Goal: Information Seeking & Learning: Learn about a topic

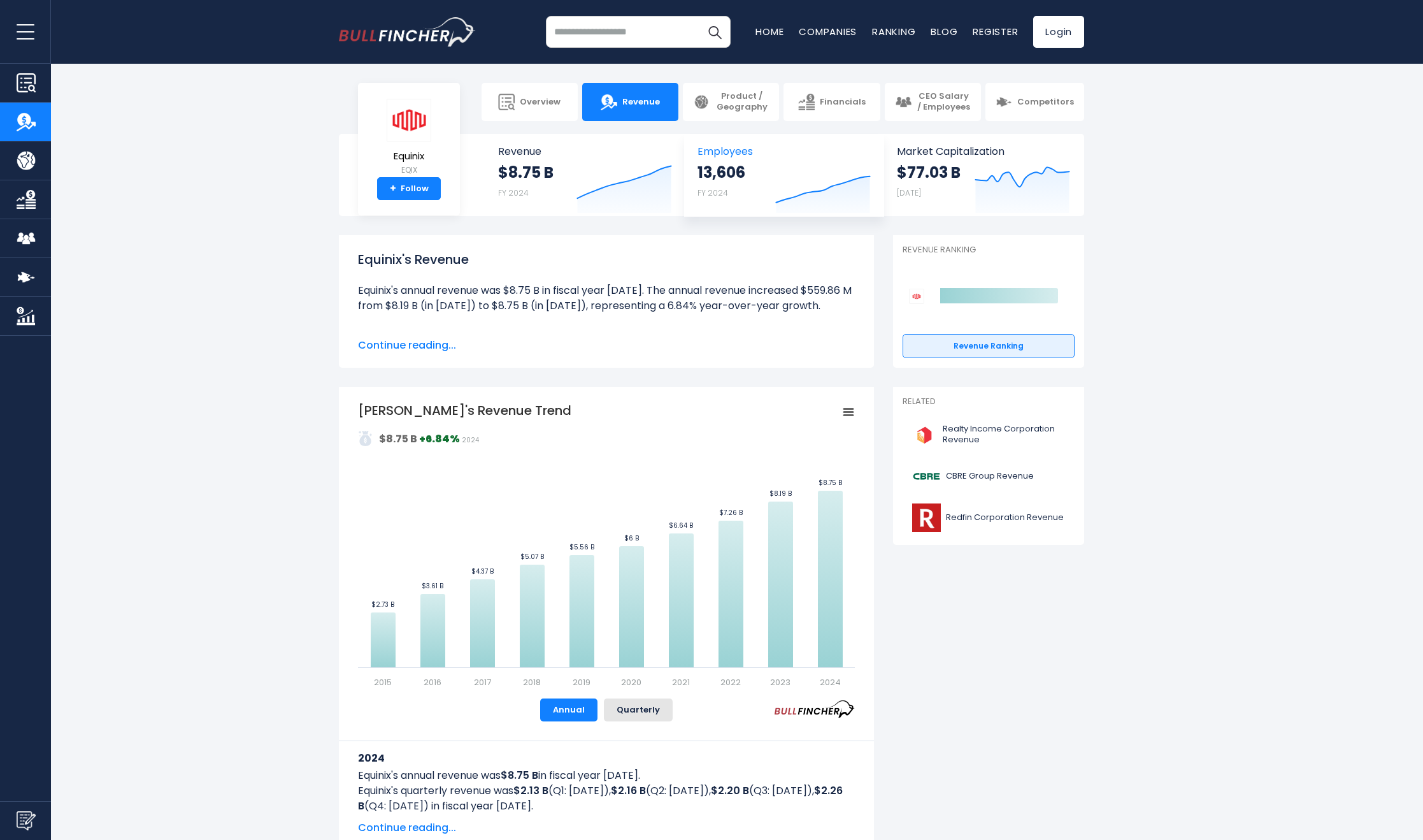
click at [734, 153] on span "Employees" at bounding box center [784, 151] width 173 height 12
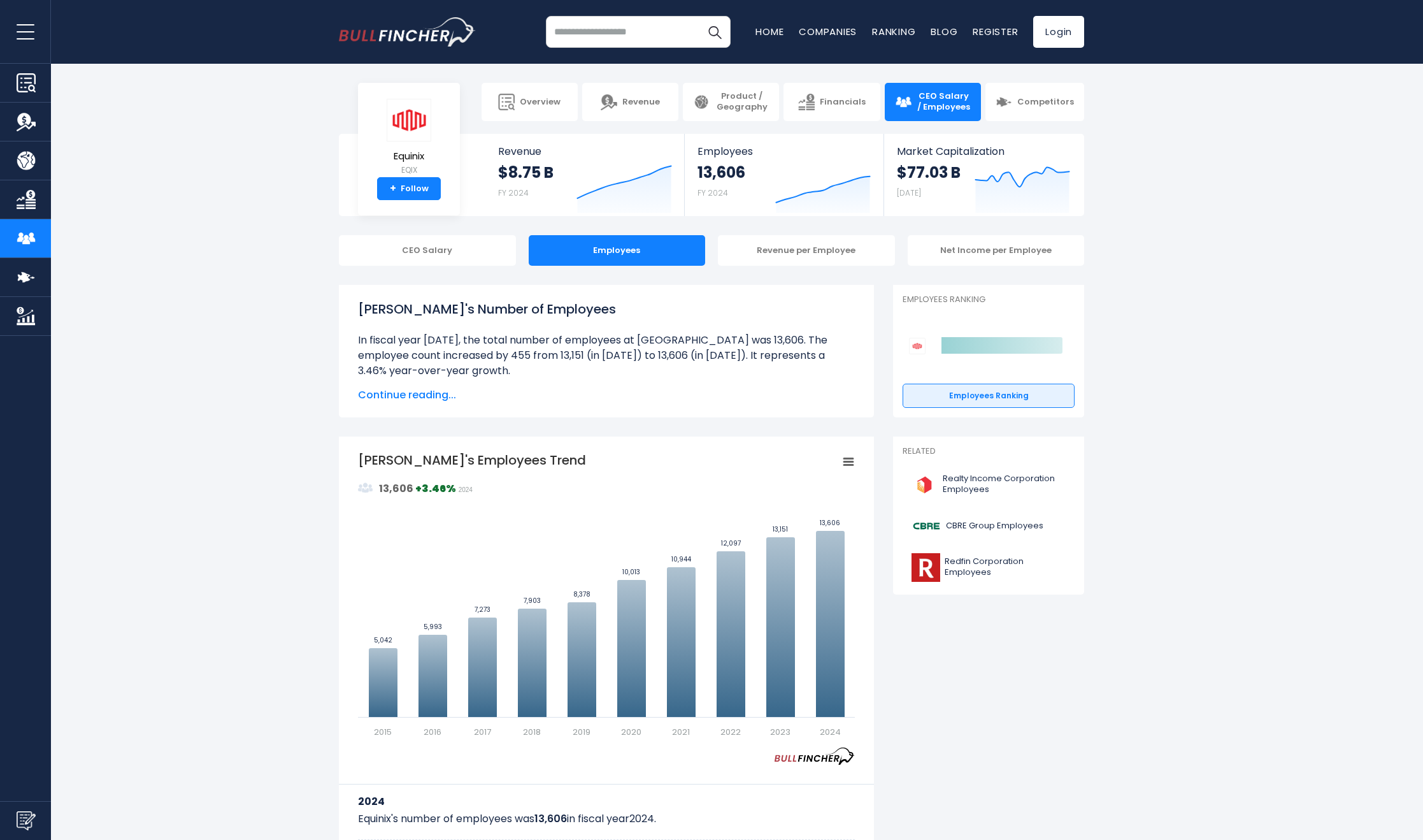
click at [814, 254] on div "Revenue per Employee" at bounding box center [807, 251] width 177 height 31
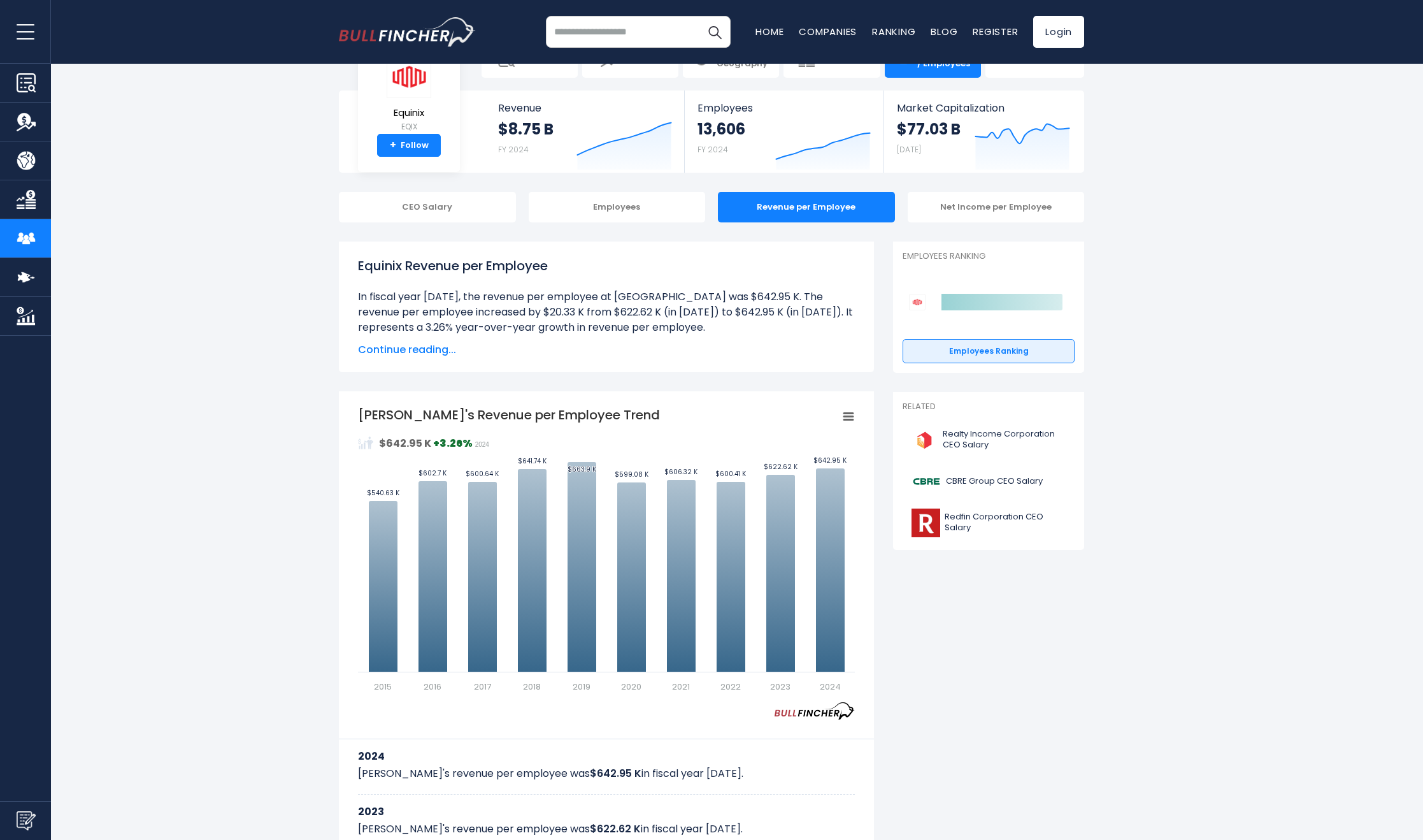
scroll to position [50, 0]
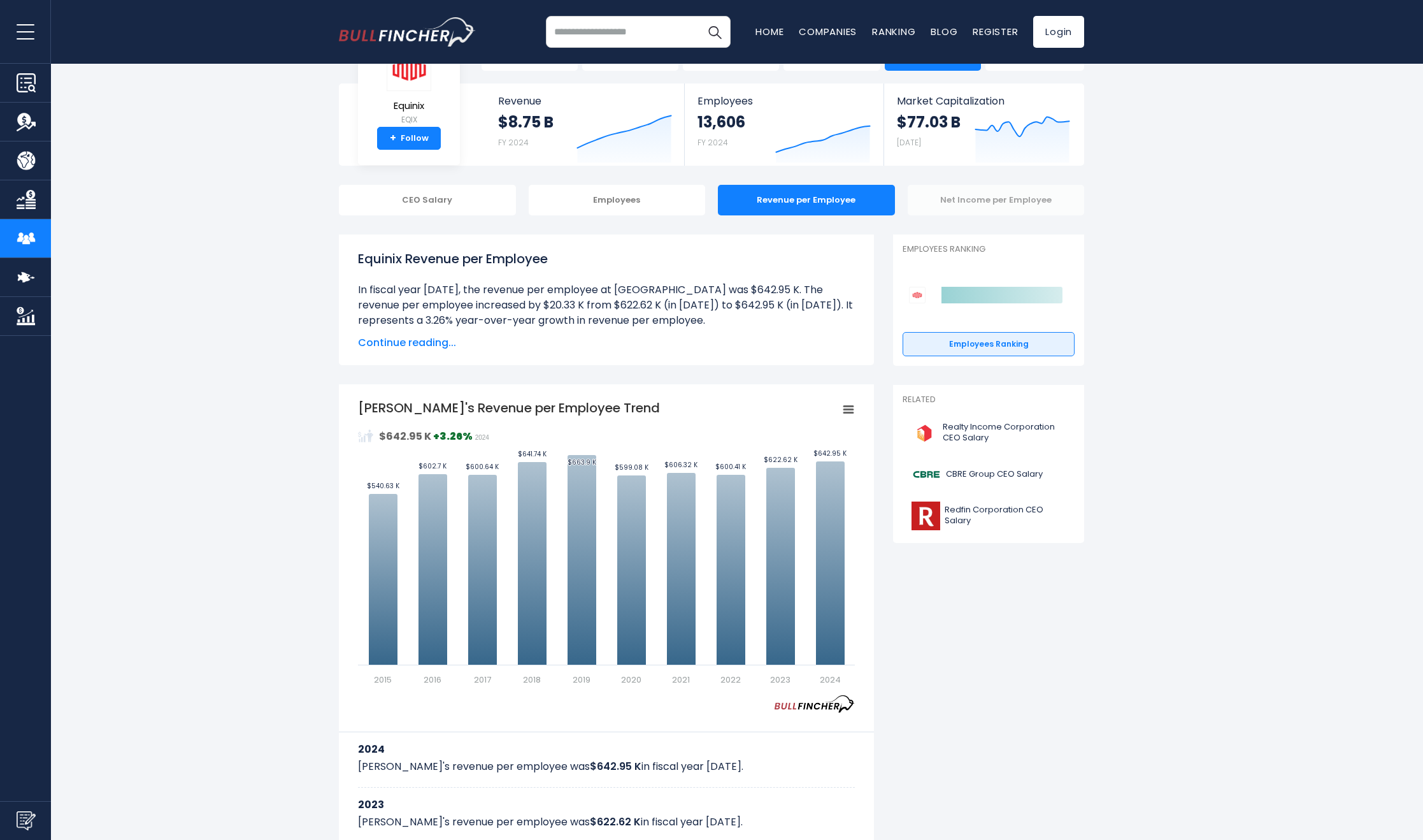
click at [995, 199] on div "Net Income per Employee" at bounding box center [996, 200] width 177 height 31
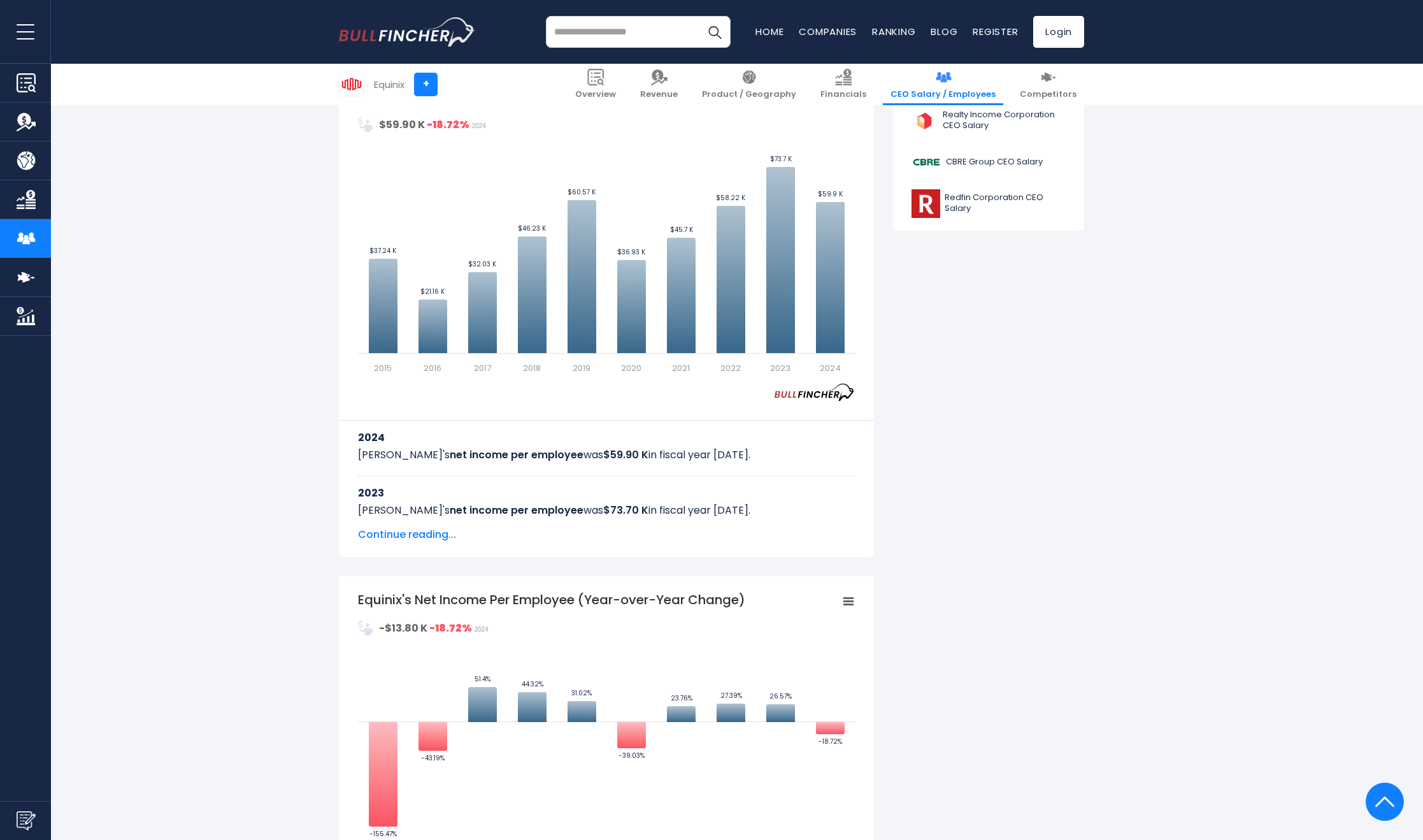
scroll to position [365, 0]
